Goal: Task Accomplishment & Management: Use online tool/utility

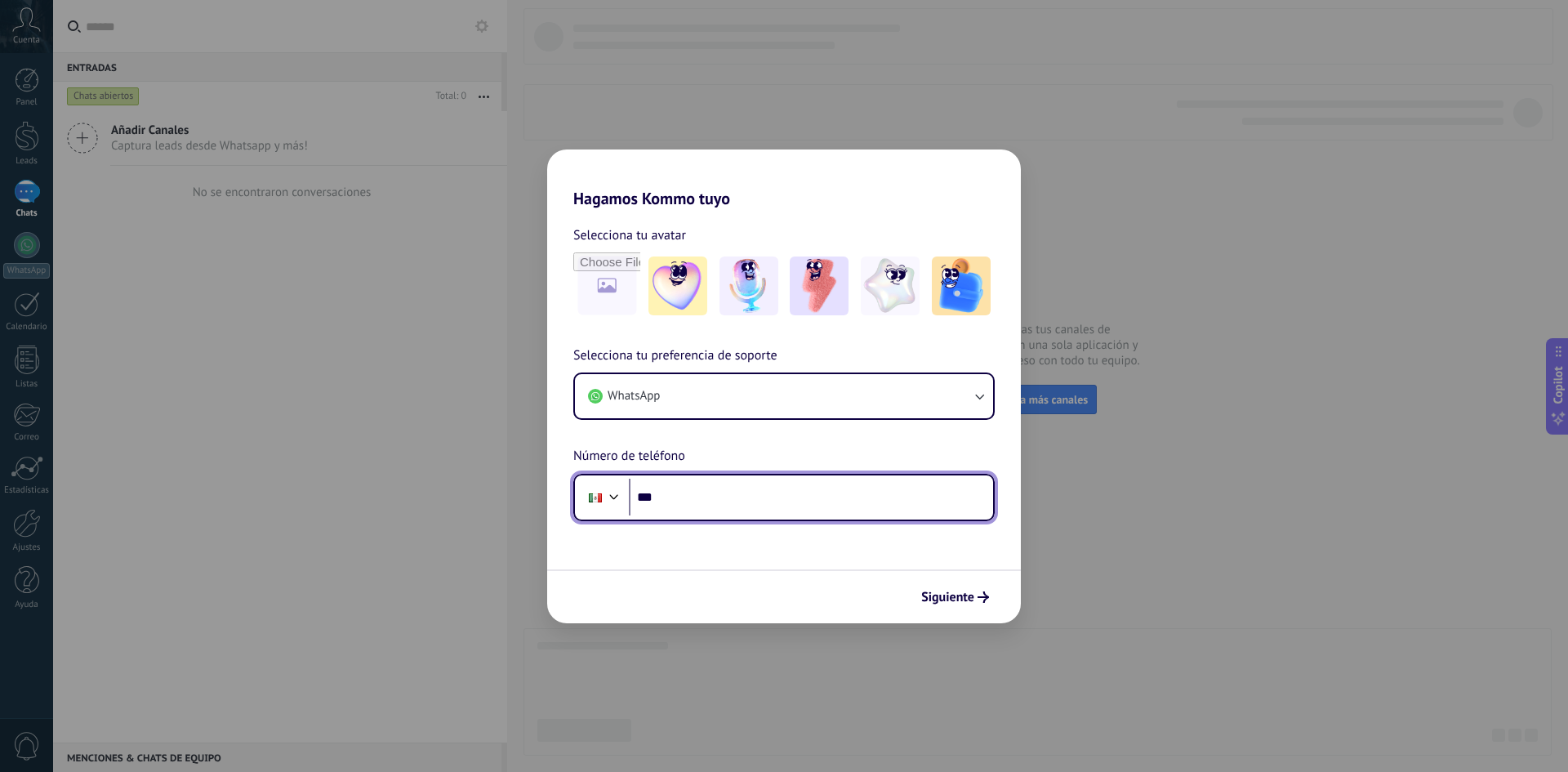
click at [751, 498] on input "***" at bounding box center [810, 498] width 364 height 38
type input "**********"
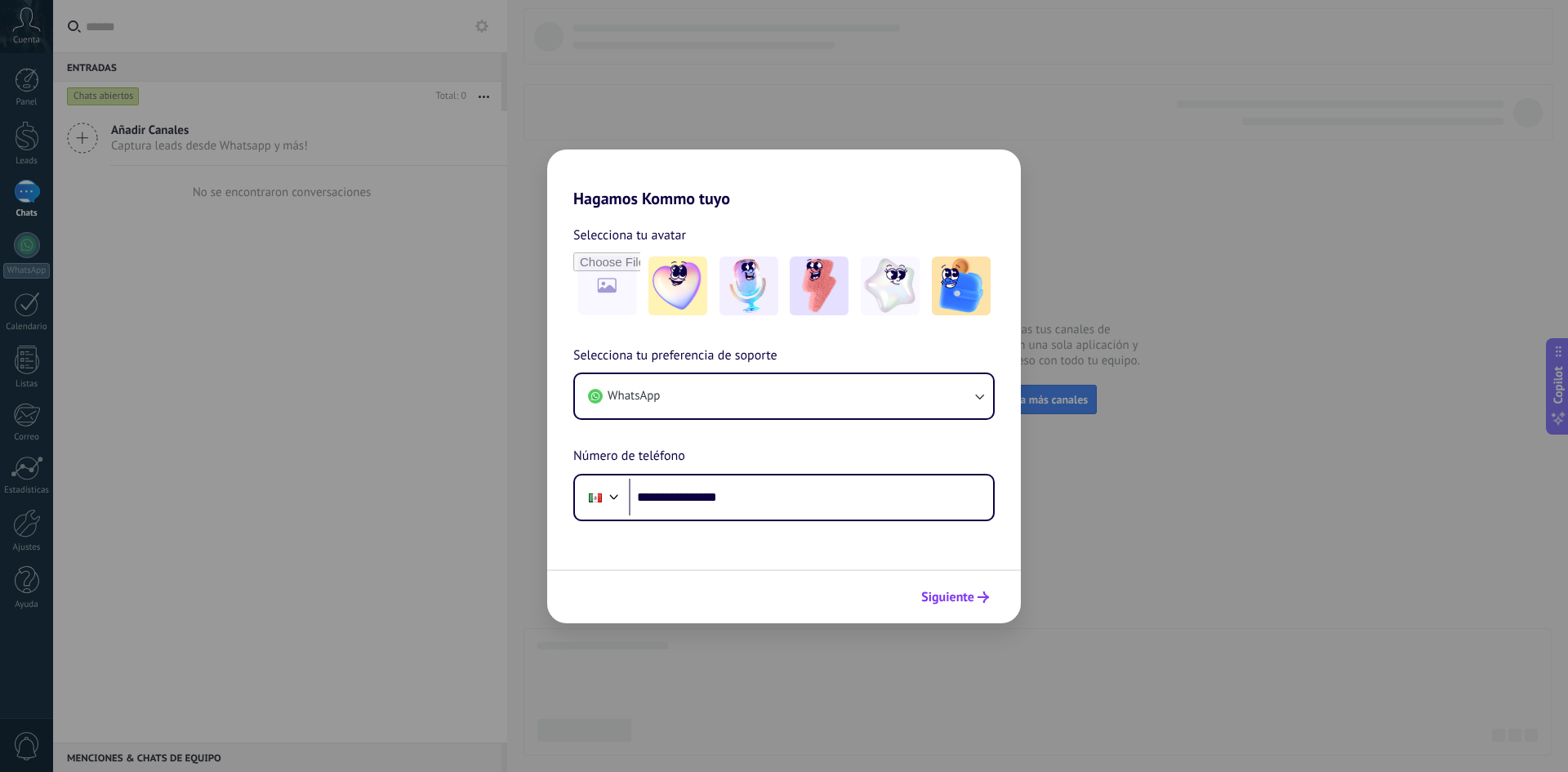
click at [962, 600] on span "Siguiente" at bounding box center [948, 598] width 53 height 11
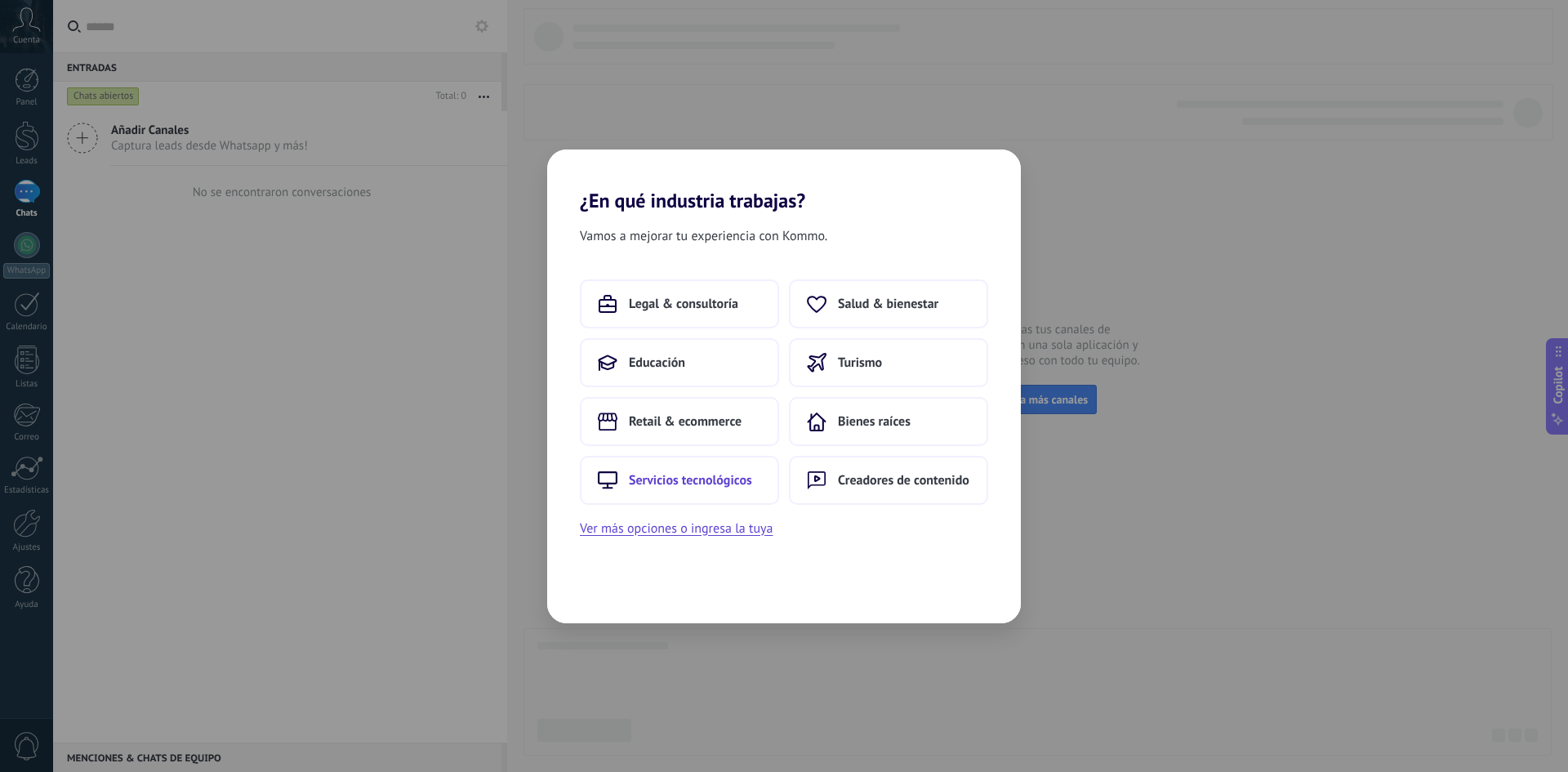
click at [703, 479] on span "Servicios tecnológicos" at bounding box center [690, 481] width 123 height 17
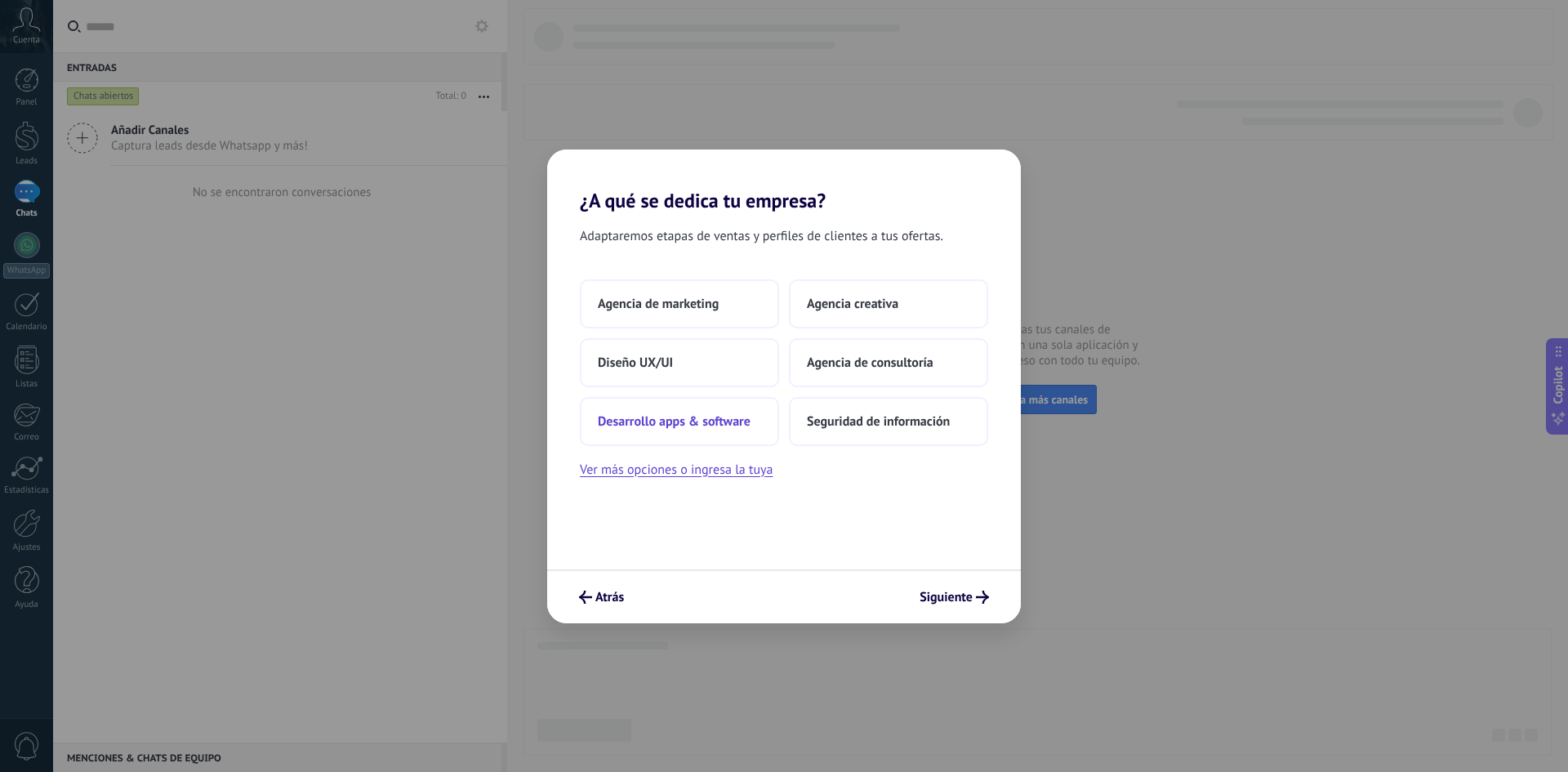
click at [677, 412] on button "Desarrollo apps & software" at bounding box center [679, 421] width 199 height 49
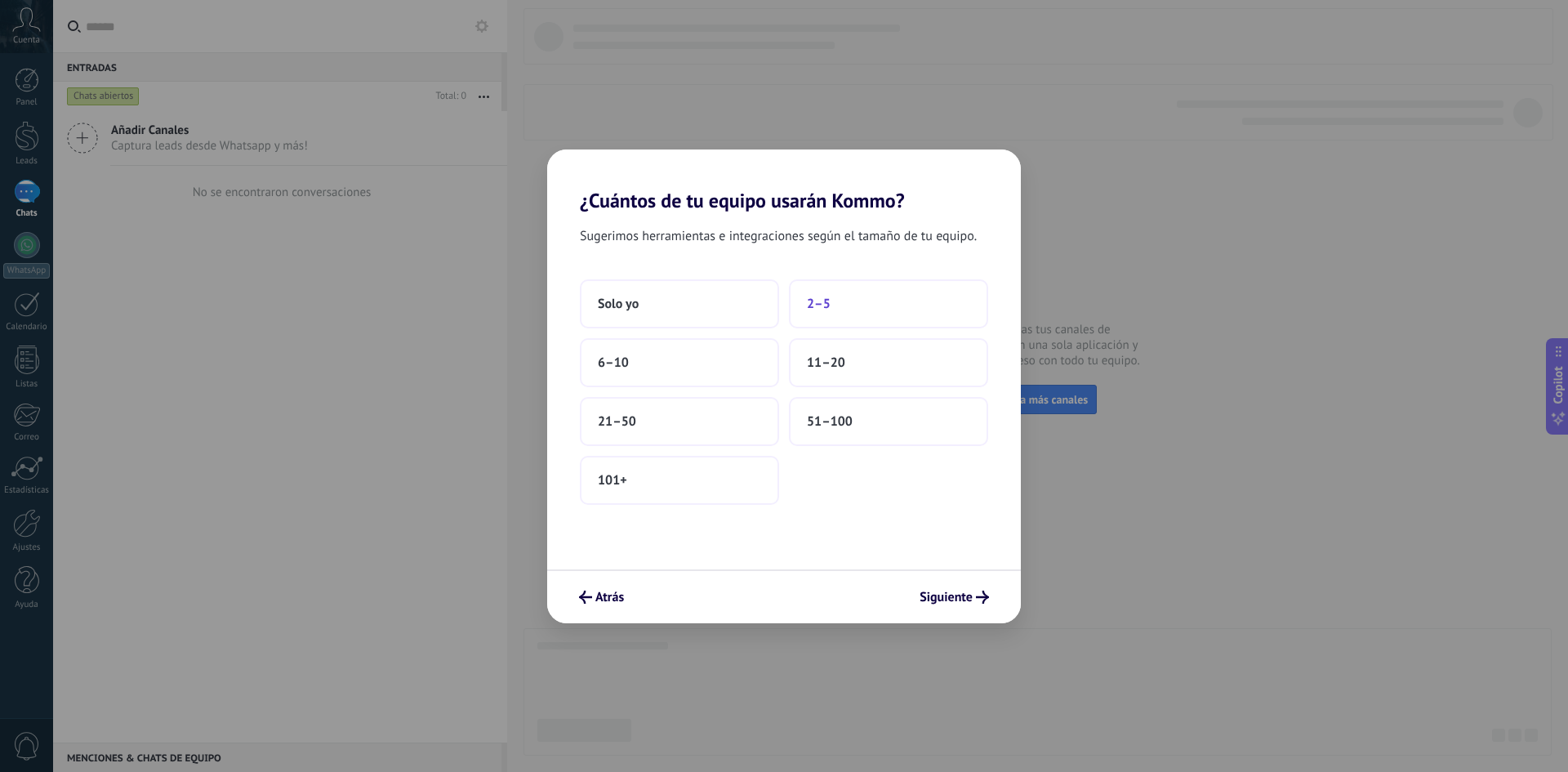
click at [829, 294] on button "2–5" at bounding box center [888, 303] width 199 height 49
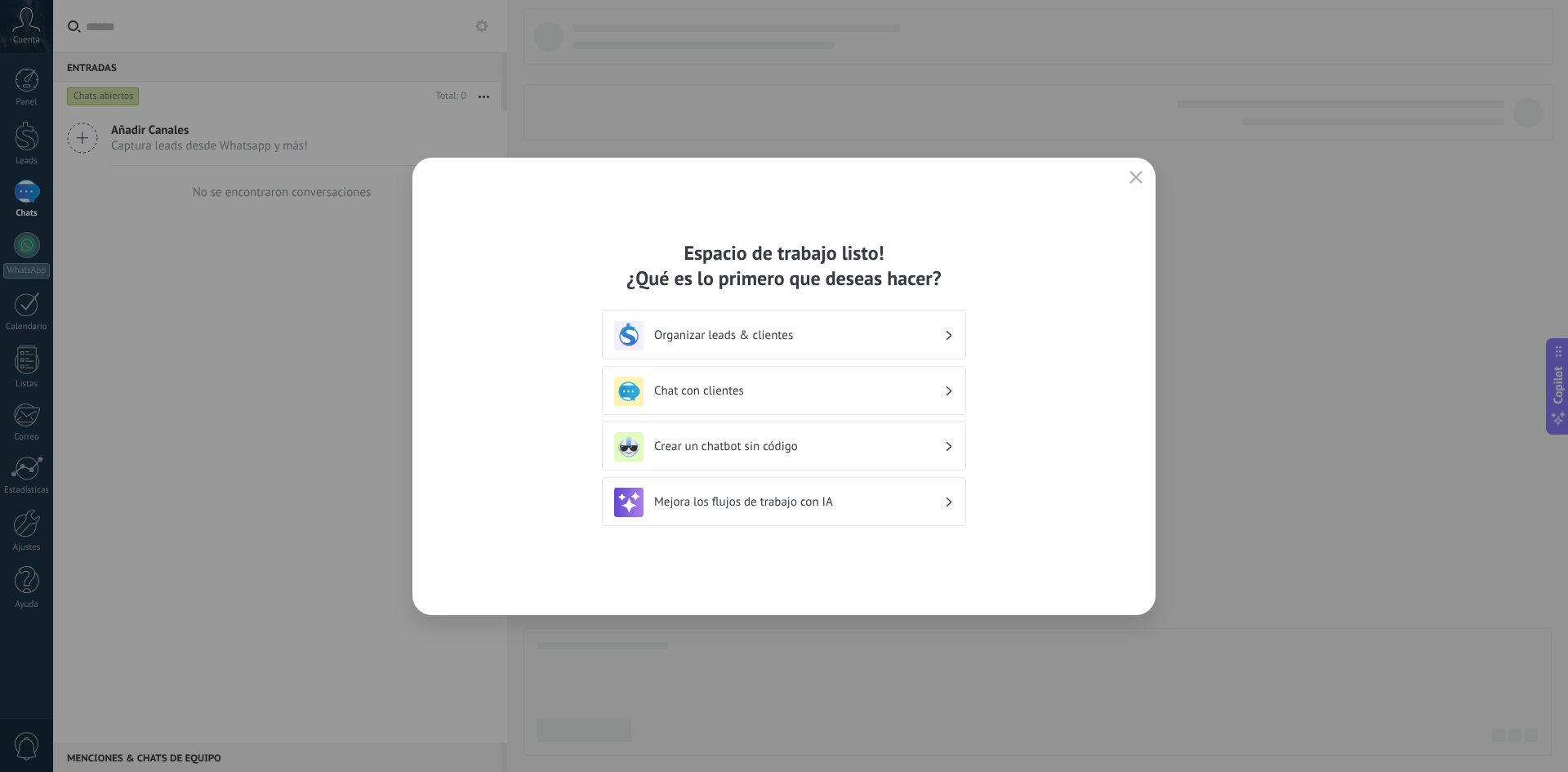
click at [738, 331] on h3 "Organizar leads & clientes" at bounding box center [799, 335] width 290 height 16
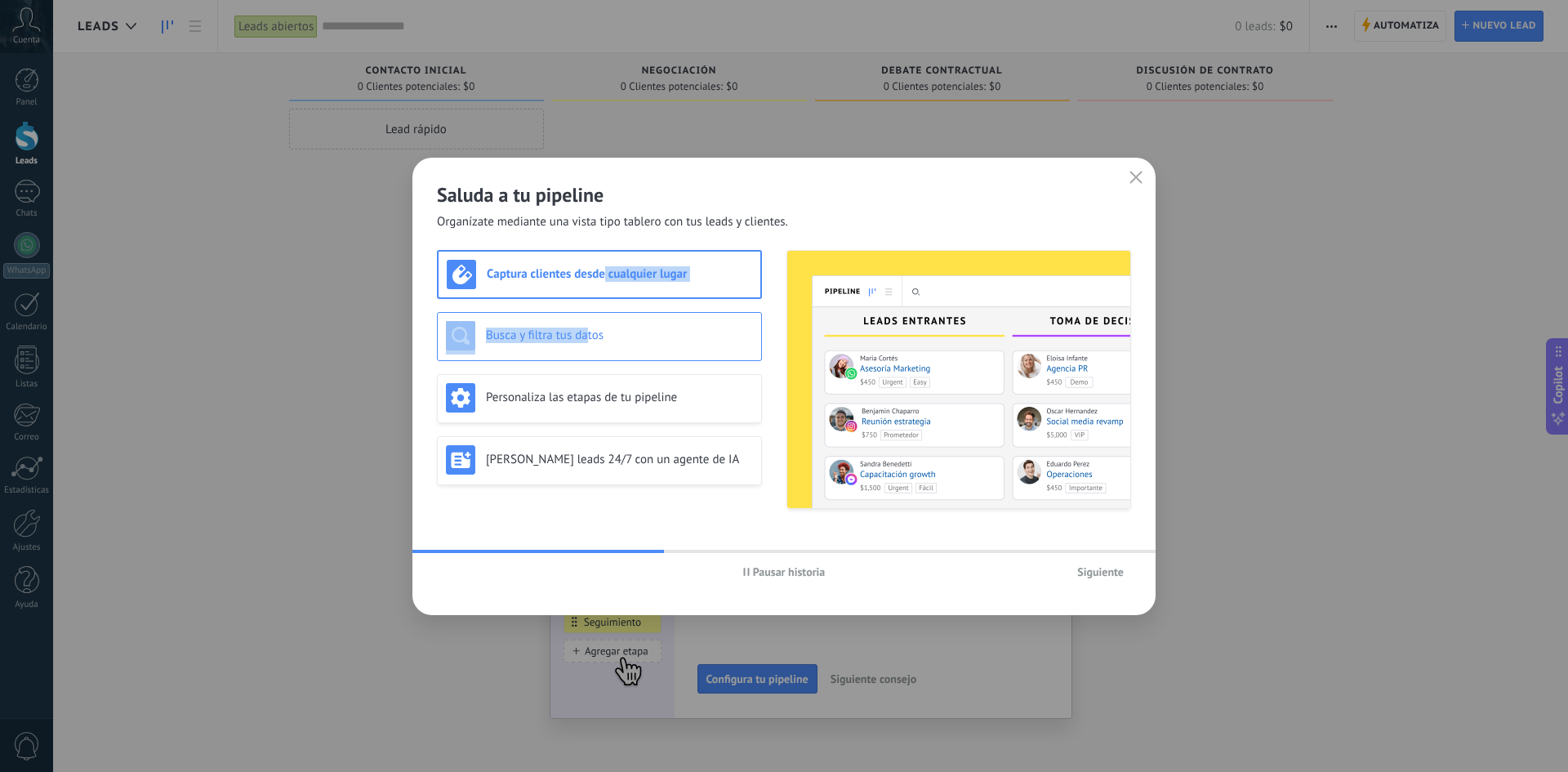
drag, startPoint x: 604, startPoint y: 272, endPoint x: 587, endPoint y: 340, distance: 70.1
click at [587, 340] on div "Captura clientes desde cualquier lugar Busca y filtra tus datos Personaliza las…" at bounding box center [599, 379] width 325 height 259
click at [554, 333] on h3 "Busca y filtra tus datos" at bounding box center [619, 335] width 267 height 16
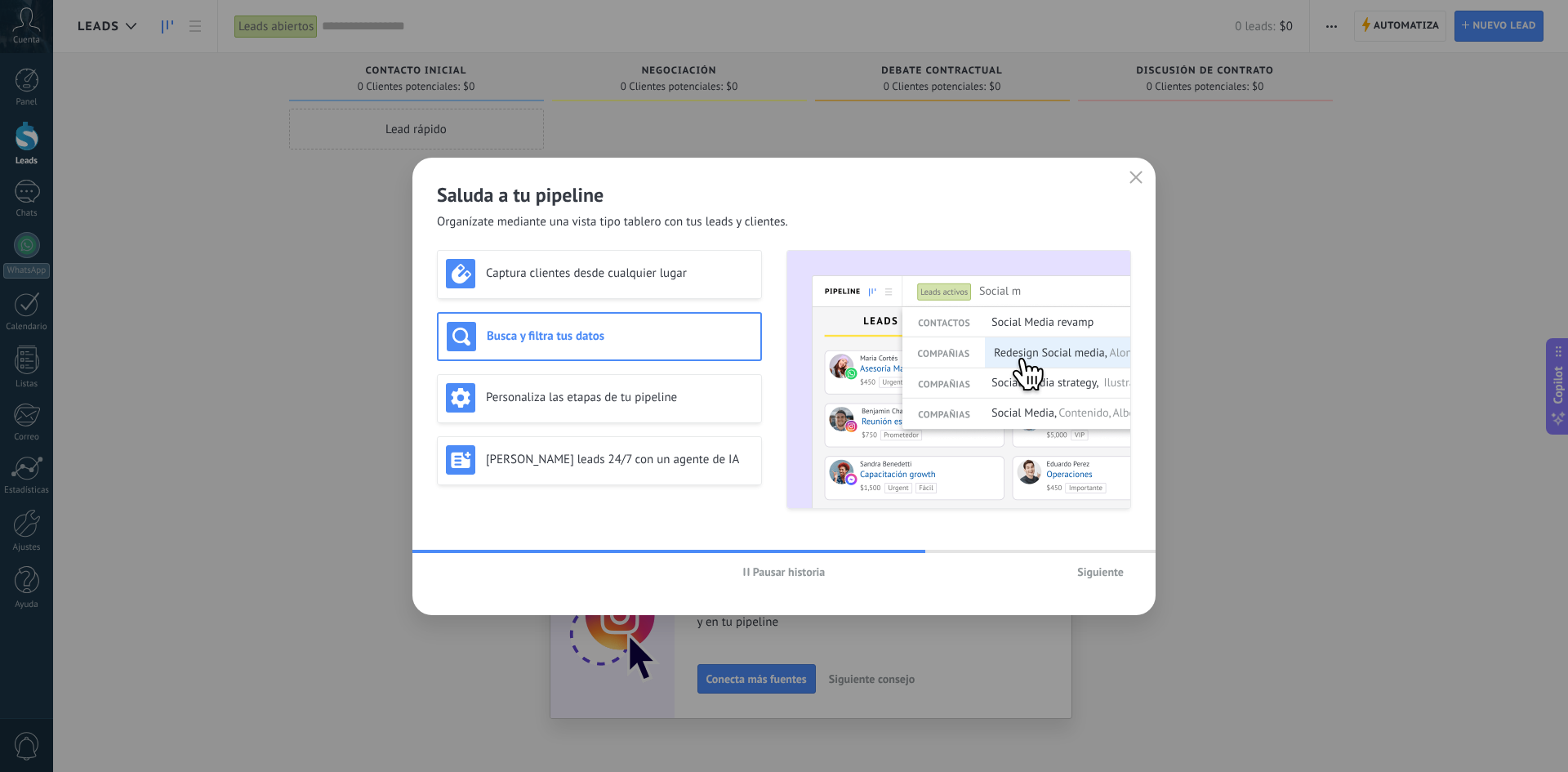
click at [1093, 567] on span "Siguiente" at bounding box center [1100, 572] width 47 height 11
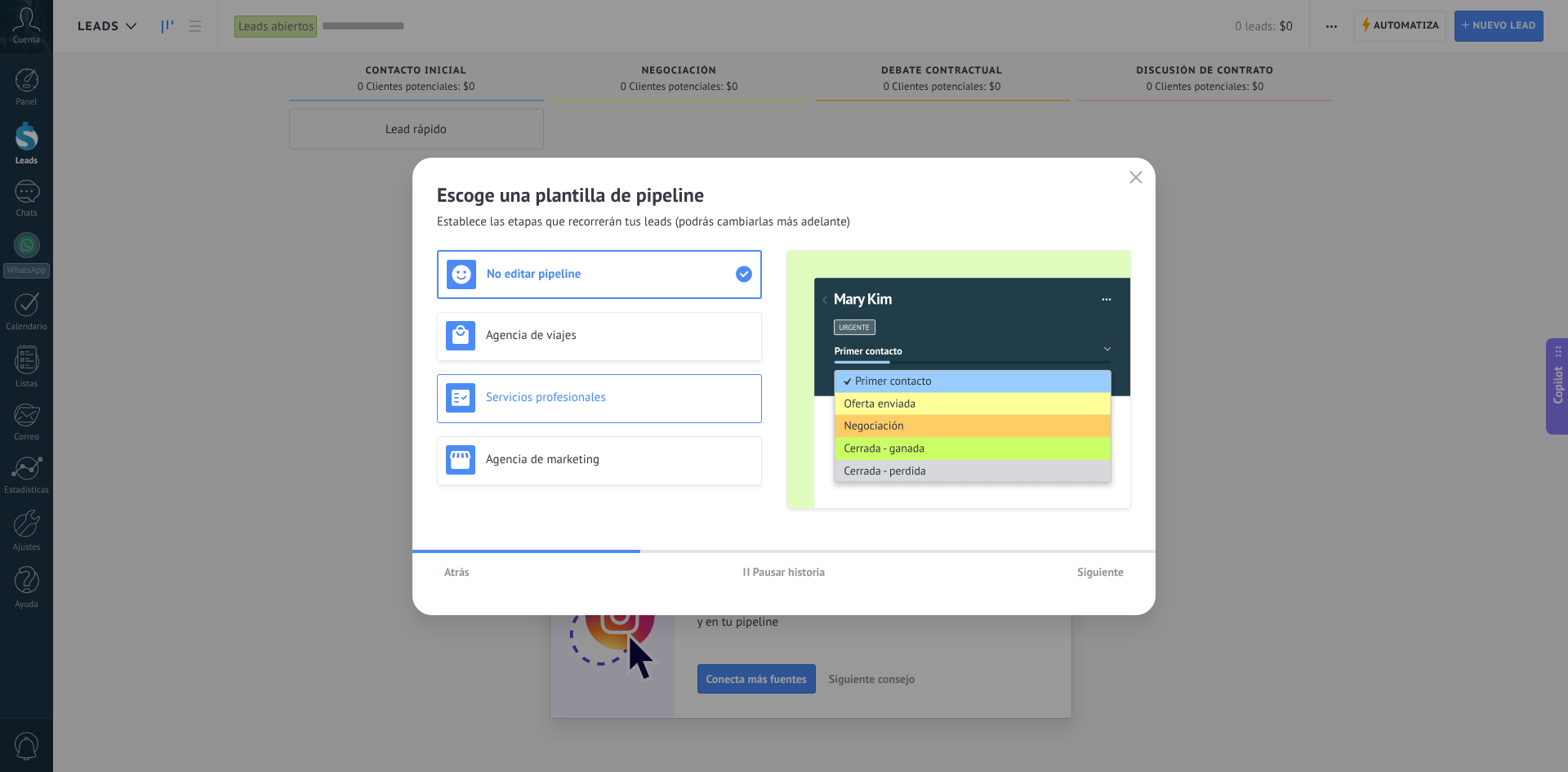
click at [578, 406] on div "Servicios profesionales" at bounding box center [599, 398] width 307 height 29
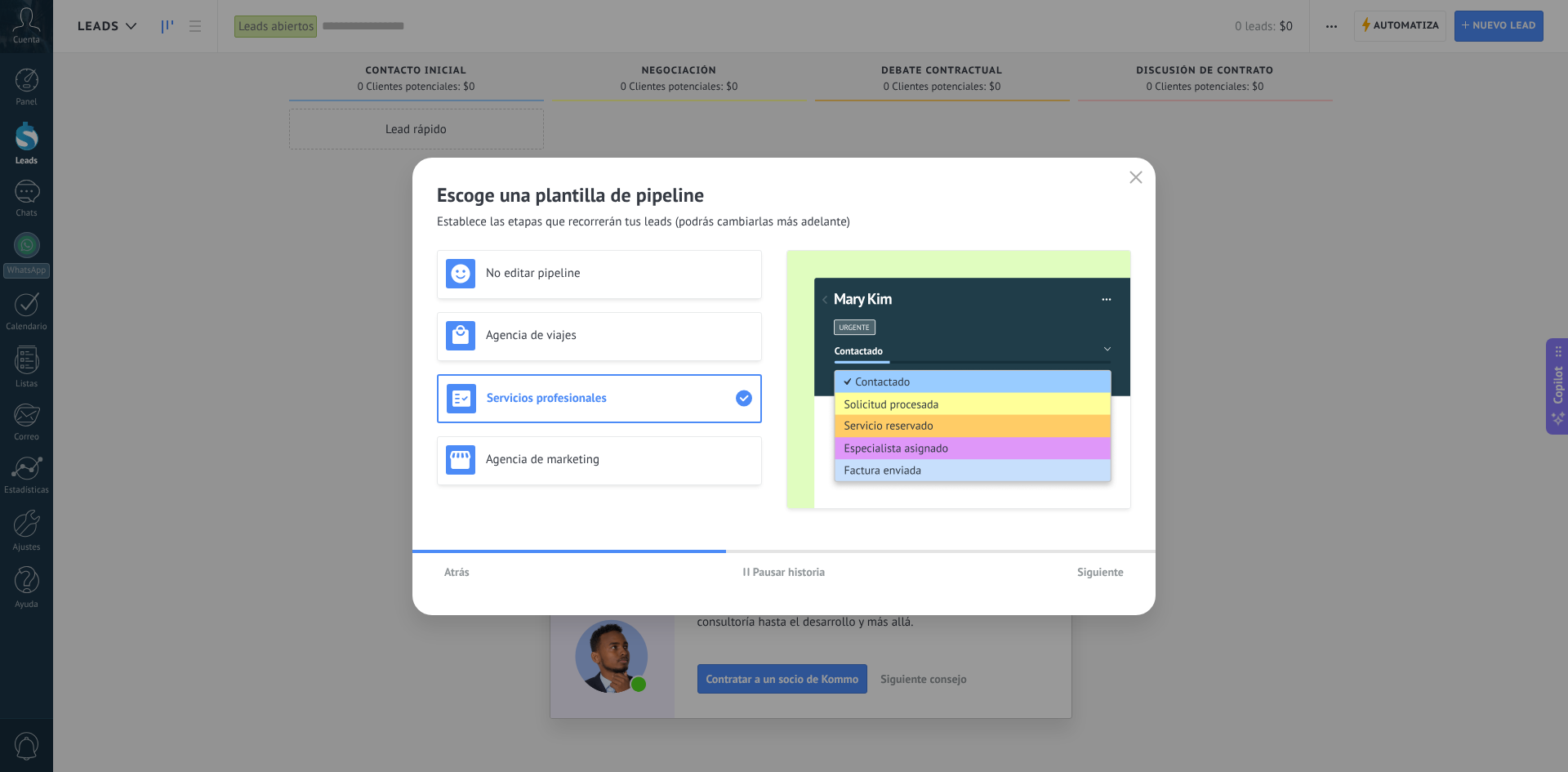
click at [1108, 569] on span "Siguiente" at bounding box center [1100, 572] width 47 height 11
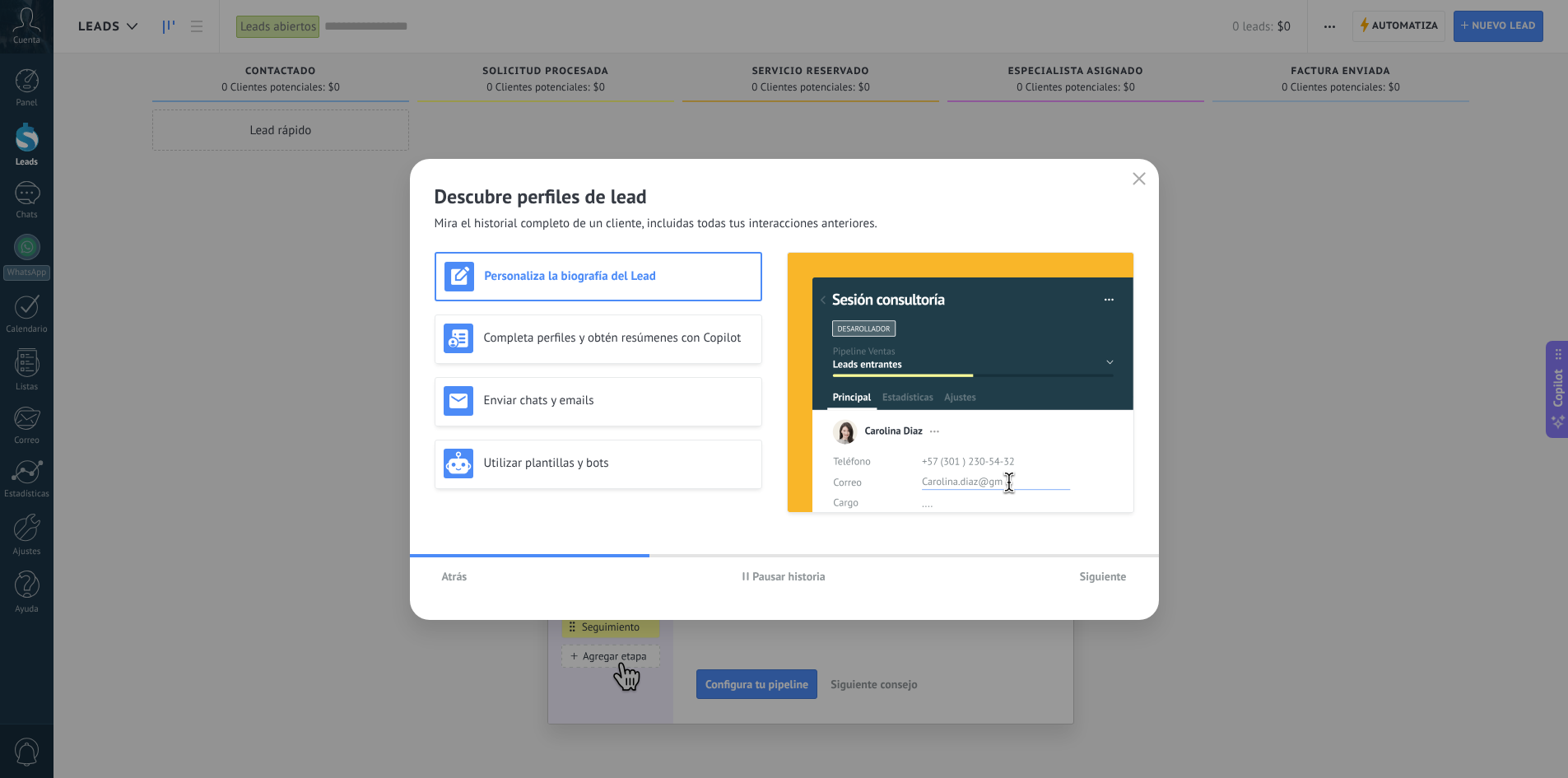
click at [1117, 574] on span "Siguiente" at bounding box center [1103, 576] width 47 height 11
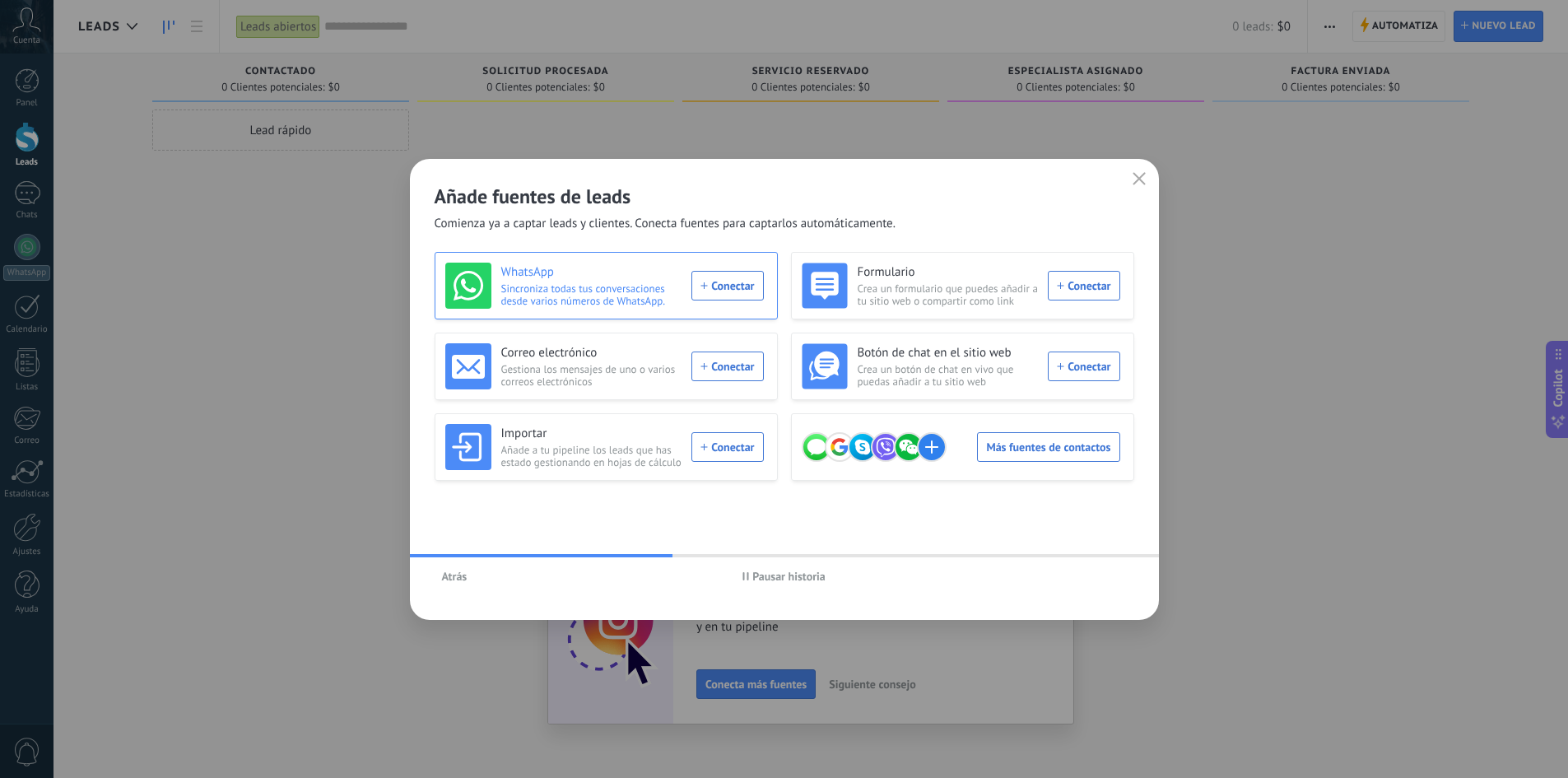
click at [731, 283] on div "WhatsApp Sincroniza todas tus conversaciones desde varios números de WhatsApp. …" at bounding box center [605, 286] width 319 height 46
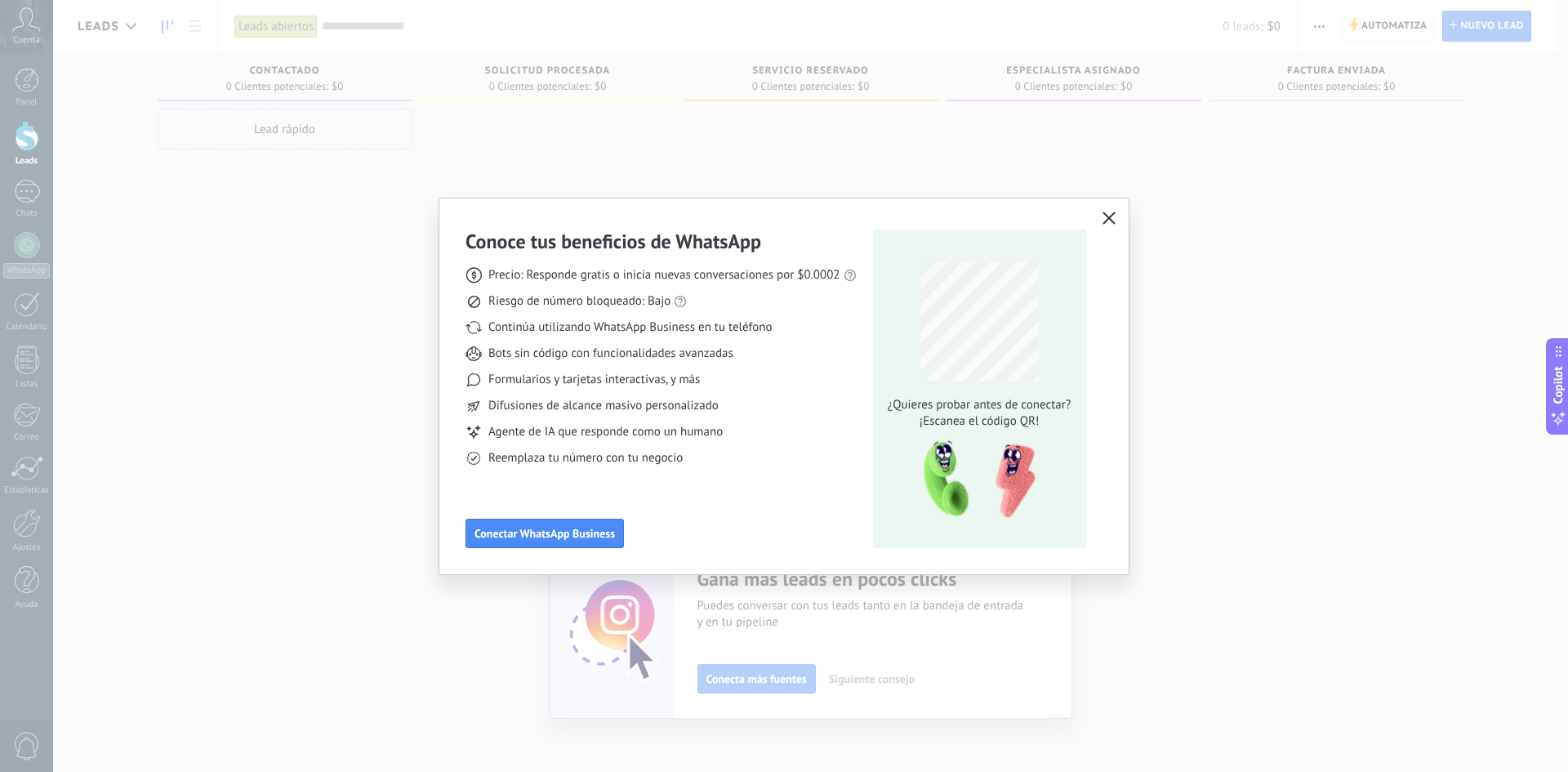
click at [1110, 221] on icon "button" at bounding box center [1109, 218] width 13 height 13
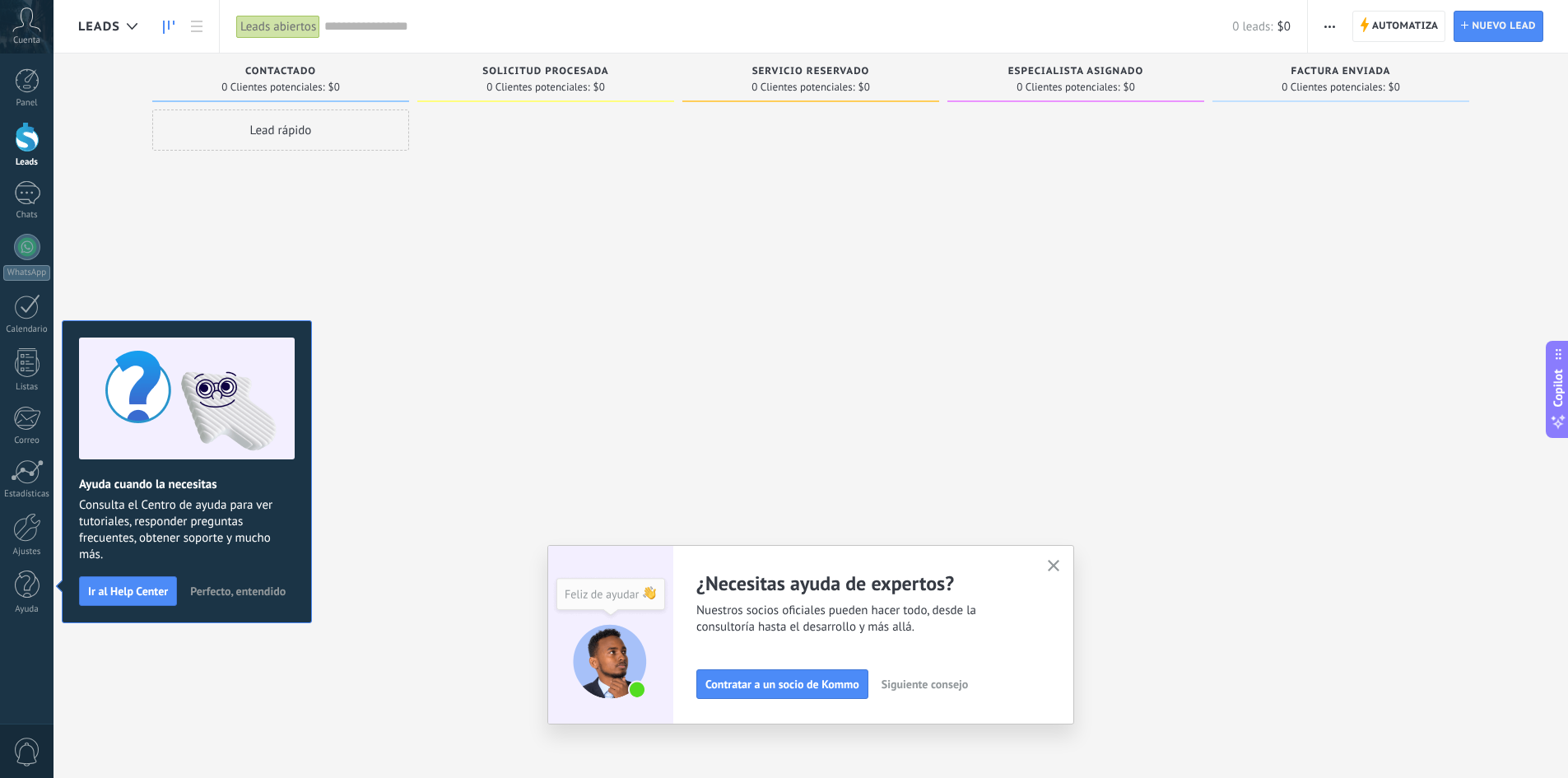
click at [1059, 566] on use "button" at bounding box center [1053, 565] width 12 height 12
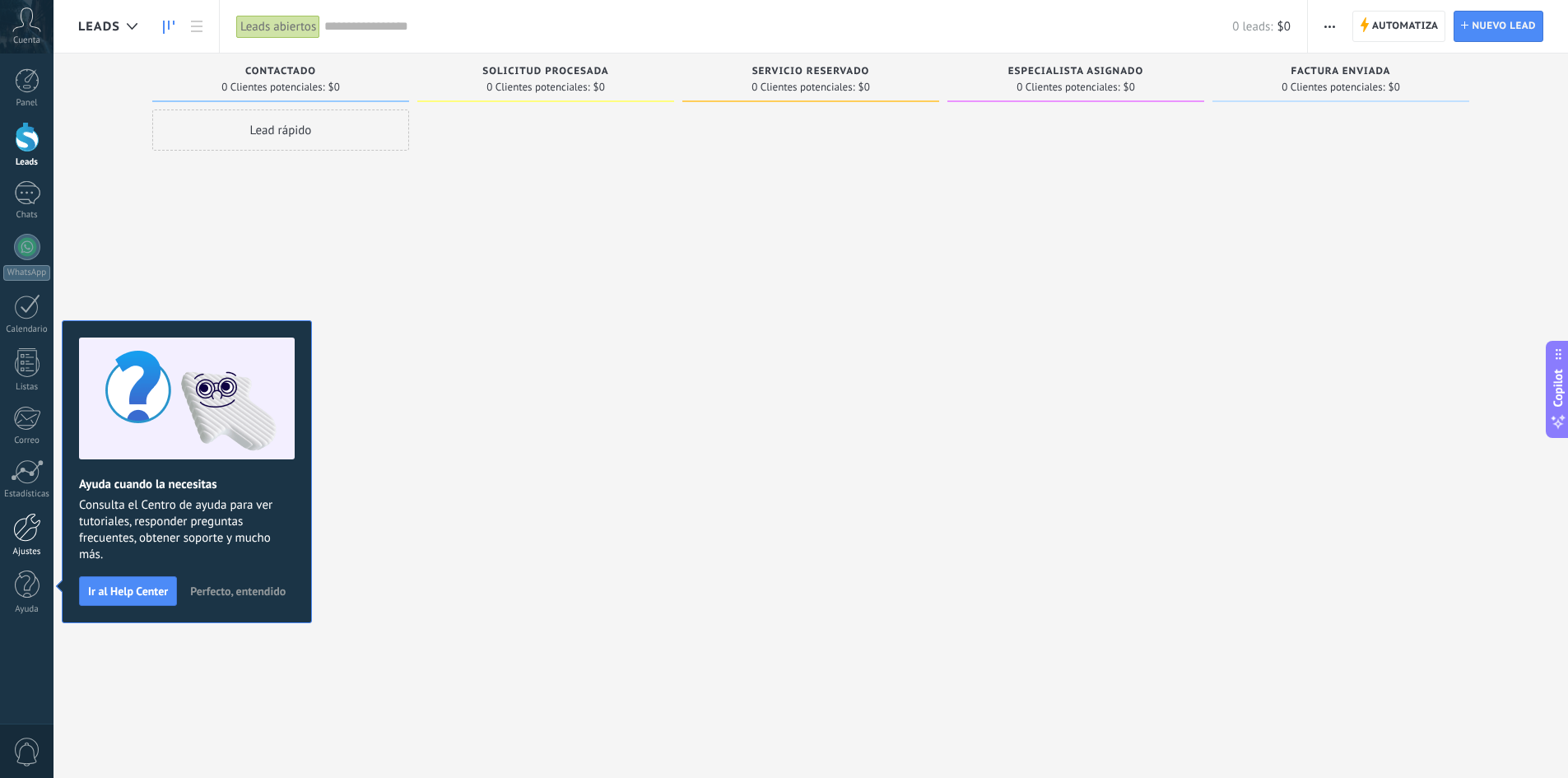
click at [34, 537] on div at bounding box center [27, 527] width 28 height 29
